Goal: Information Seeking & Learning: Learn about a topic

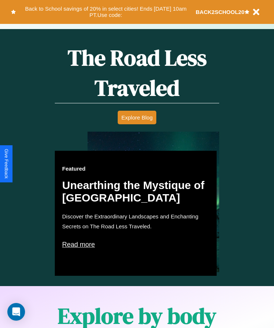
scroll to position [562, 0]
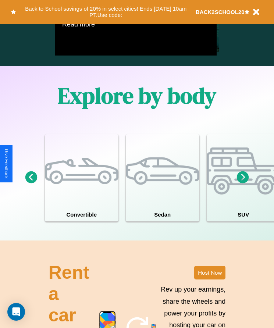
click at [243, 184] on icon at bounding box center [243, 177] width 12 height 12
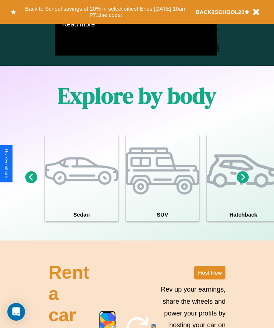
click at [243, 184] on icon at bounding box center [243, 177] width 12 height 12
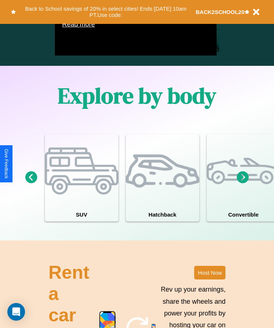
click at [243, 184] on icon at bounding box center [243, 177] width 12 height 12
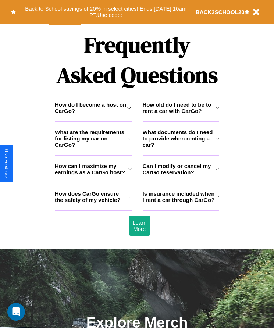
scroll to position [960, 0]
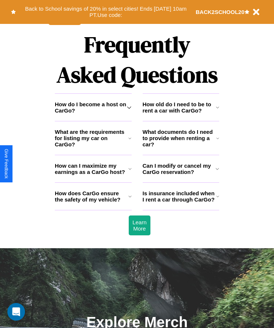
click at [130, 199] on icon at bounding box center [129, 197] width 3 height 6
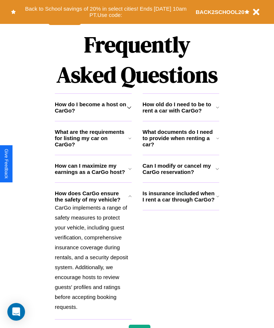
click at [130, 141] on icon at bounding box center [129, 138] width 3 height 6
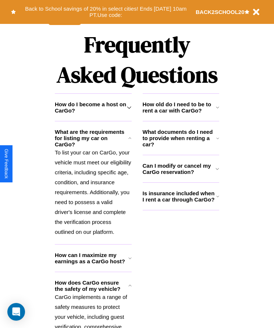
click at [181, 203] on h3 "Is insurance included when I rent a car through CarGo?" at bounding box center [180, 196] width 74 height 13
click at [181, 114] on h3 "How old do I need to be to rent a car with CarGo?" at bounding box center [179, 107] width 73 height 13
click at [93, 265] on h3 "How can I maximize my earnings as a CarGo host?" at bounding box center [92, 258] width 74 height 13
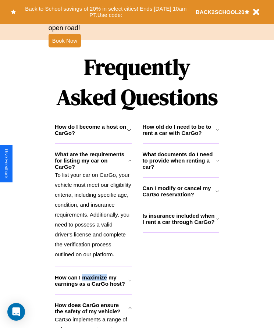
scroll to position [934, 0]
